Goal: Task Accomplishment & Management: Use online tool/utility

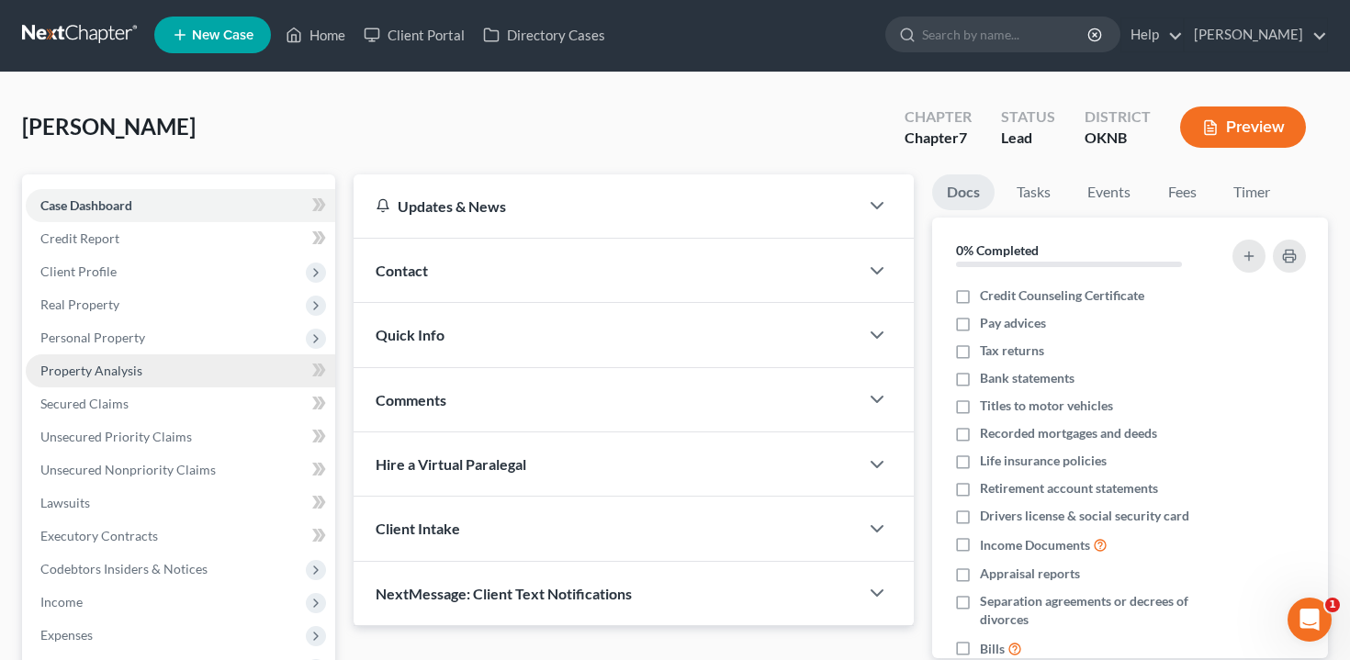
scroll to position [207, 0]
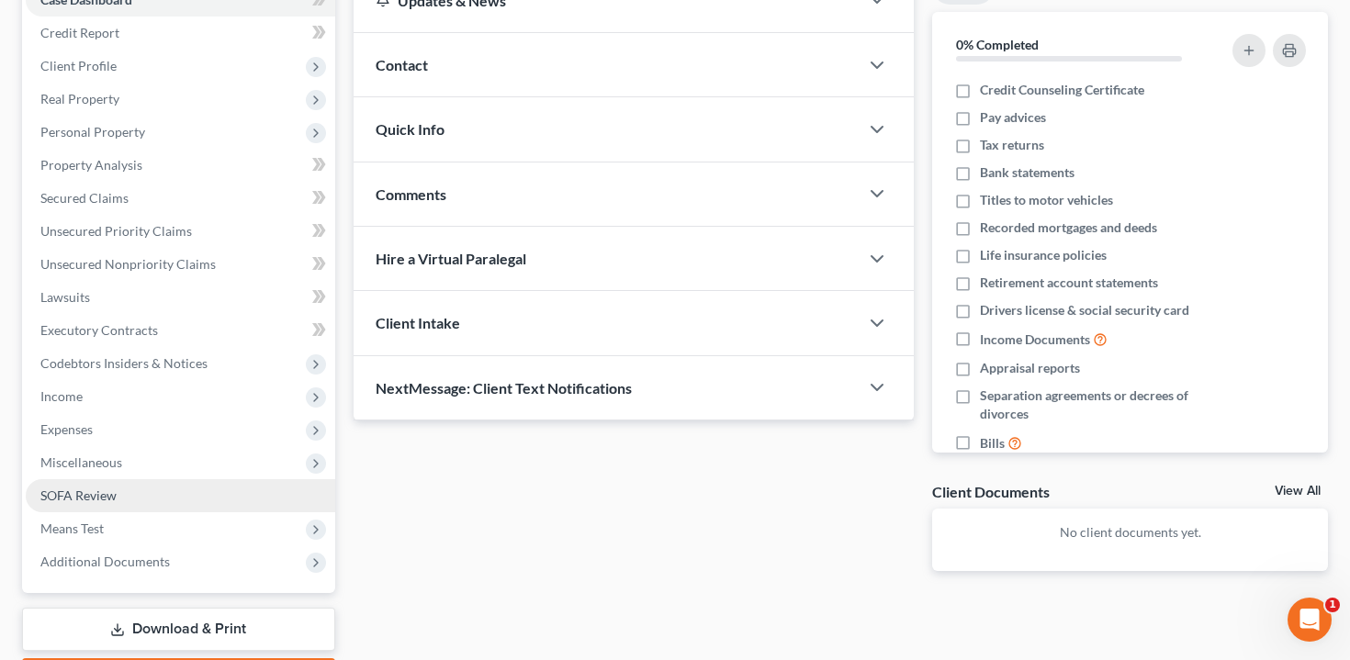
click at [197, 499] on link "SOFA Review" at bounding box center [180, 495] width 309 height 33
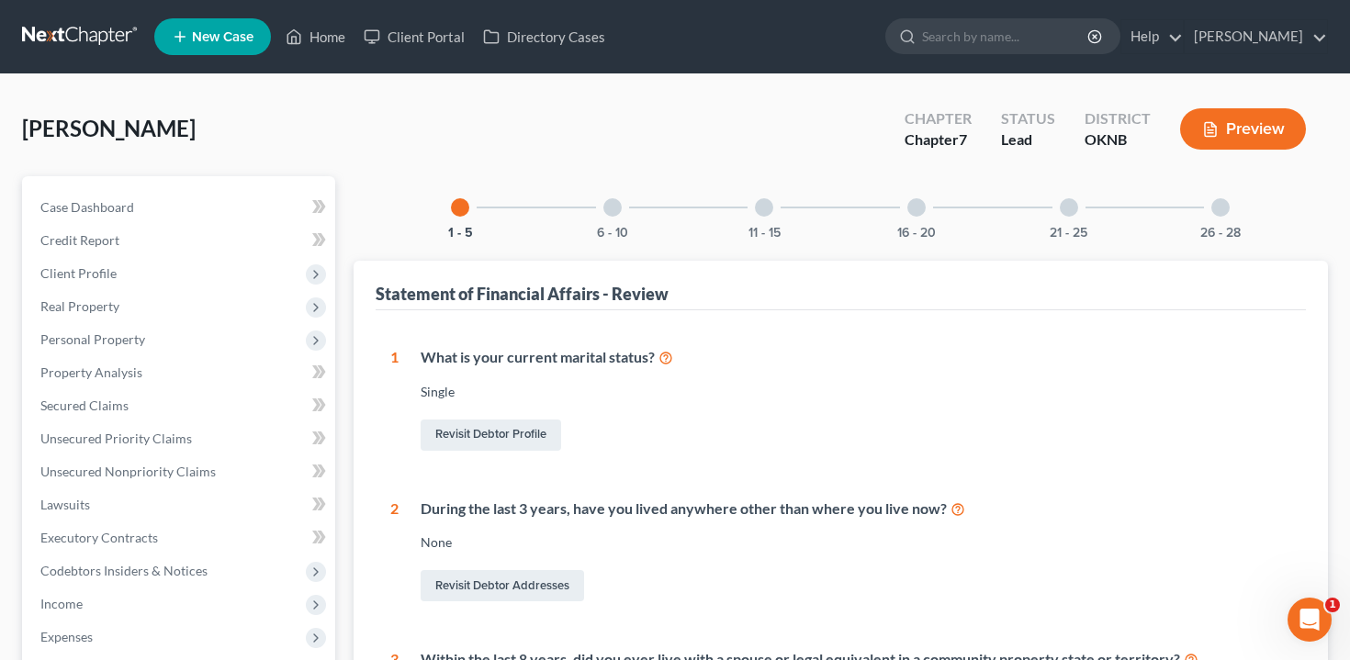
click at [1222, 125] on button "Preview" at bounding box center [1243, 128] width 126 height 41
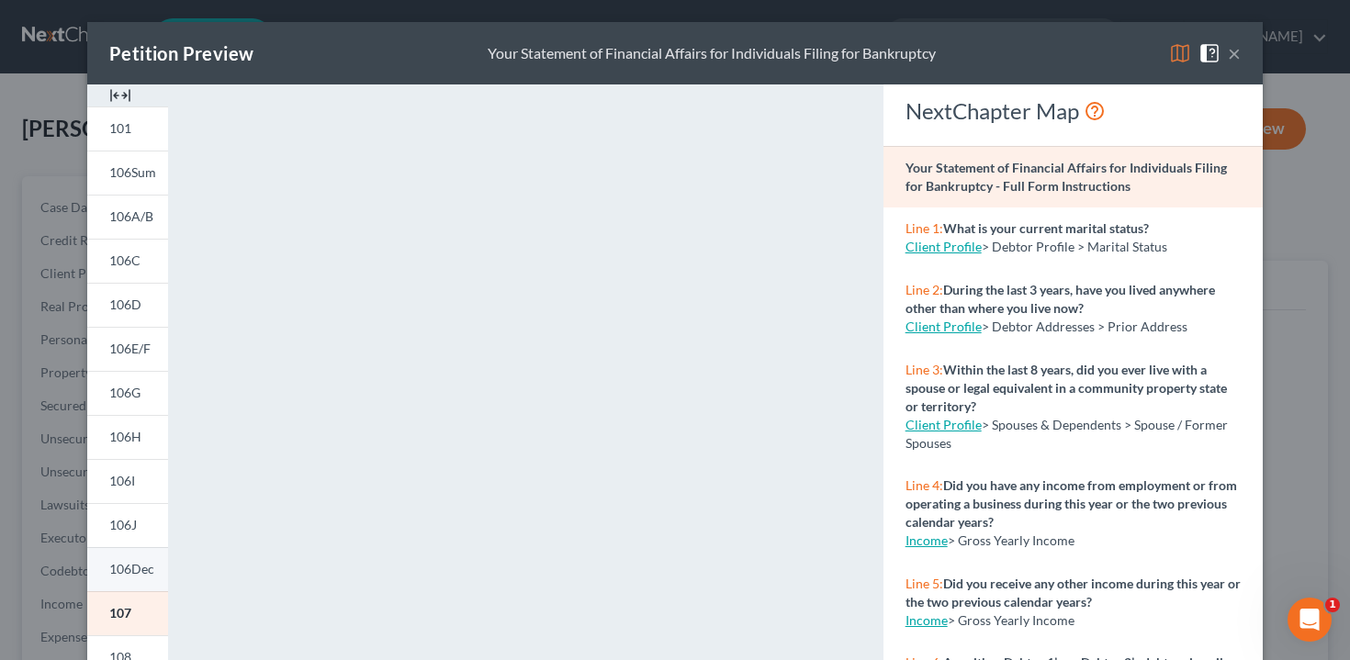
click at [133, 562] on span "106Dec" at bounding box center [131, 569] width 45 height 16
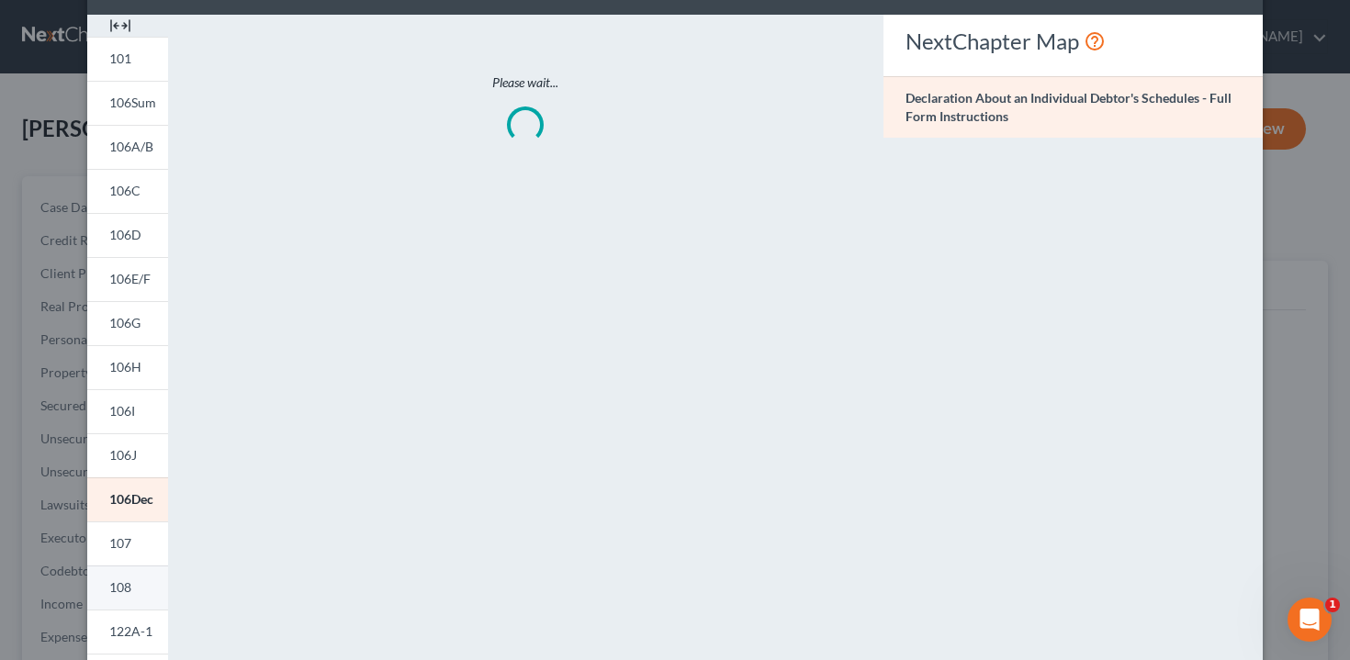
scroll to position [69, 0]
click at [128, 597] on link "108" at bounding box center [127, 588] width 81 height 44
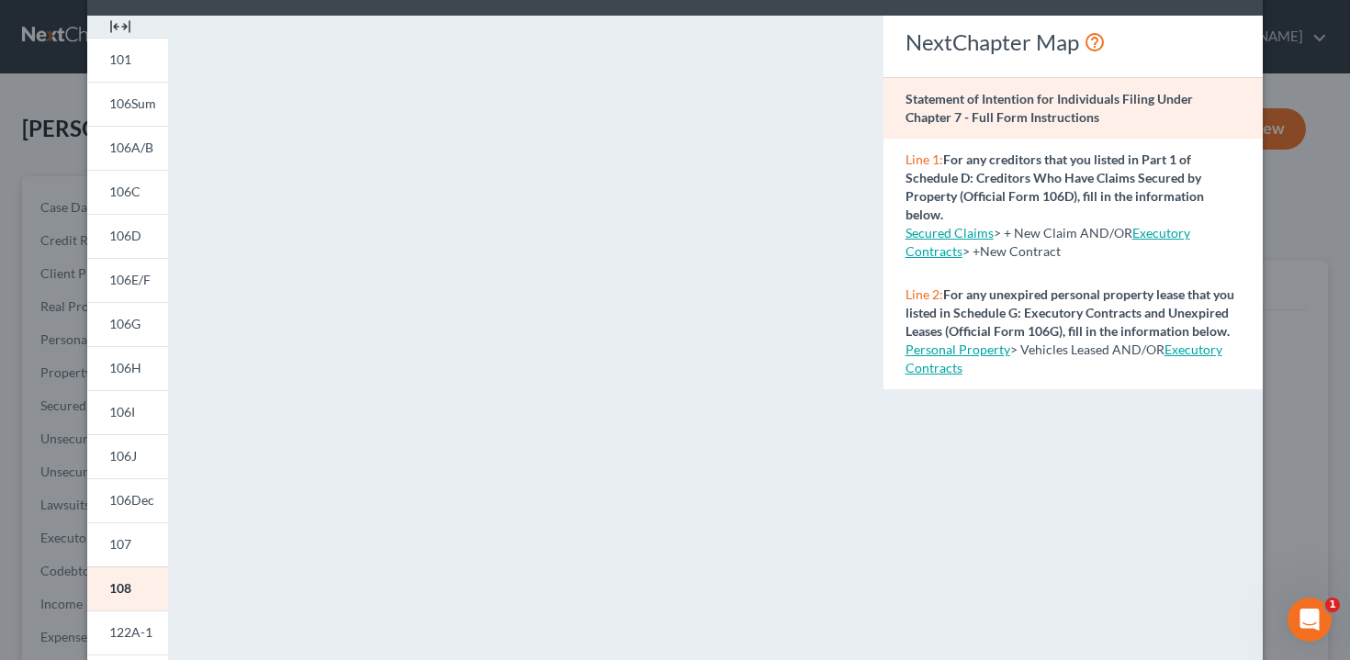
click at [42, 524] on div "Petition Preview Statement of Intention for Individuals Filing Under Chapter 7 …" at bounding box center [675, 330] width 1350 height 660
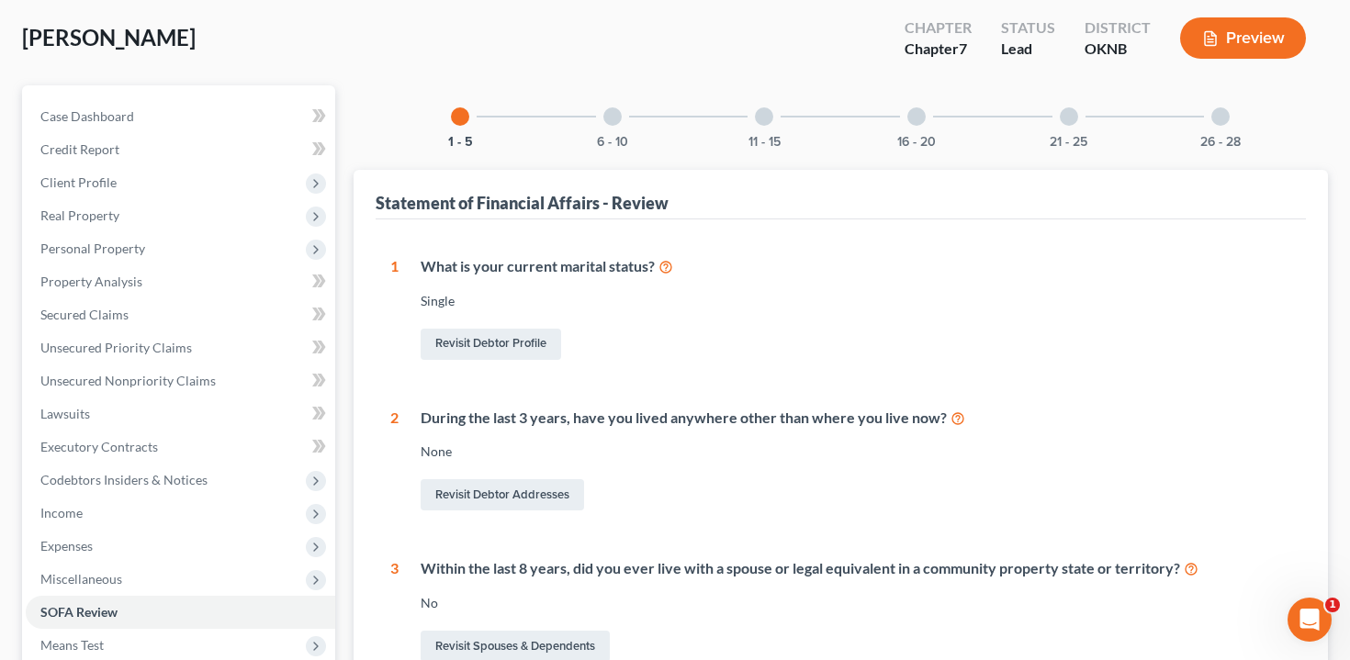
scroll to position [124, 0]
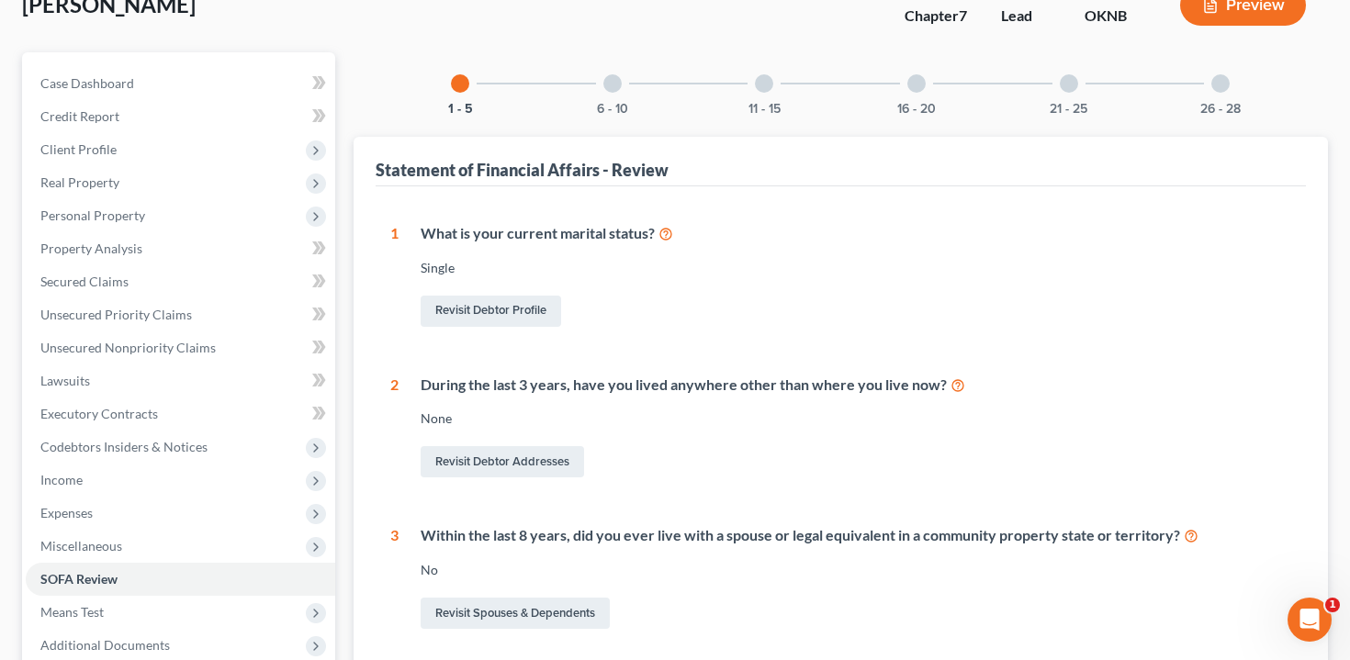
click at [780, 79] on div "11 - 15" at bounding box center [764, 83] width 62 height 62
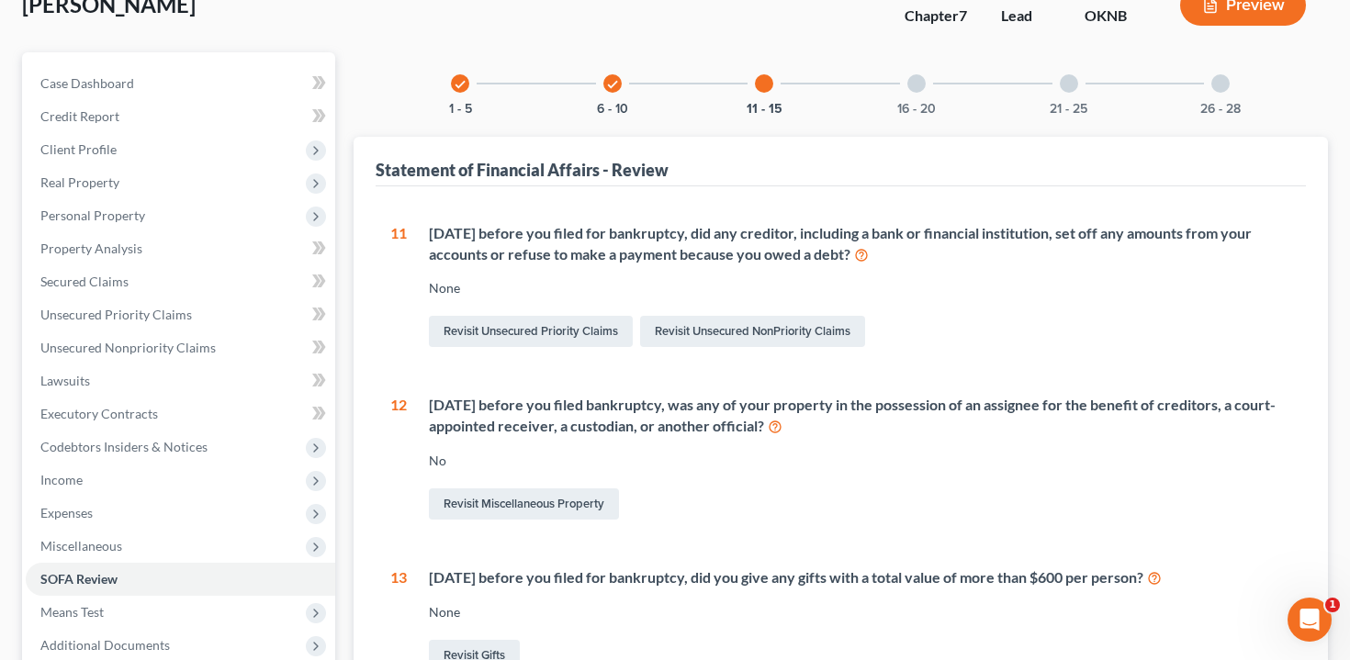
click at [881, 96] on div "check 1 - 5 check 6 - 10 11 - 15 16 - 20 21 - 25 26 - 28" at bounding box center [840, 83] width 823 height 62
click at [913, 97] on div "16 - 20" at bounding box center [916, 83] width 62 height 62
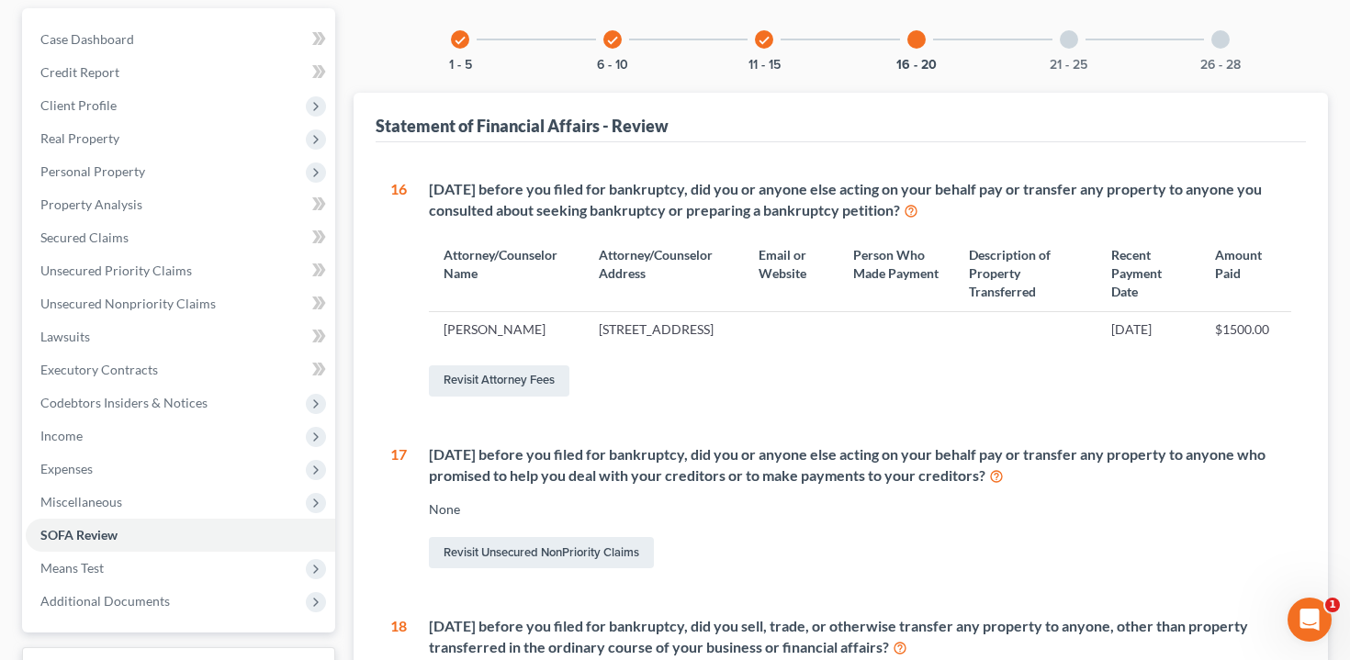
scroll to position [170, 0]
